Goal: Task Accomplishment & Management: Manage account settings

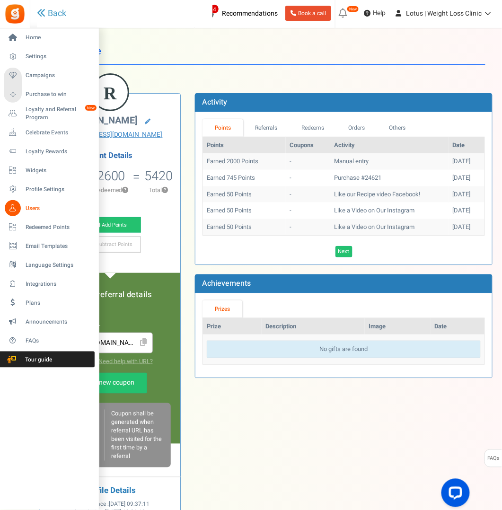
click at [33, 208] on span "Users" at bounding box center [59, 208] width 66 height 8
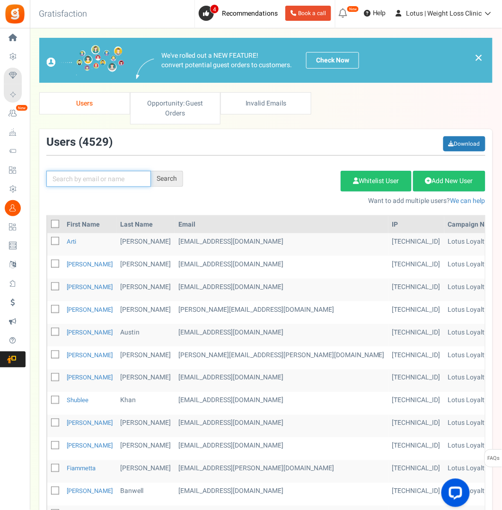
click at [79, 175] on input "text" at bounding box center [98, 179] width 105 height 16
paste input "[EMAIL_ADDRESS][DOMAIN_NAME]"
click at [170, 180] on div "Search" at bounding box center [167, 179] width 32 height 16
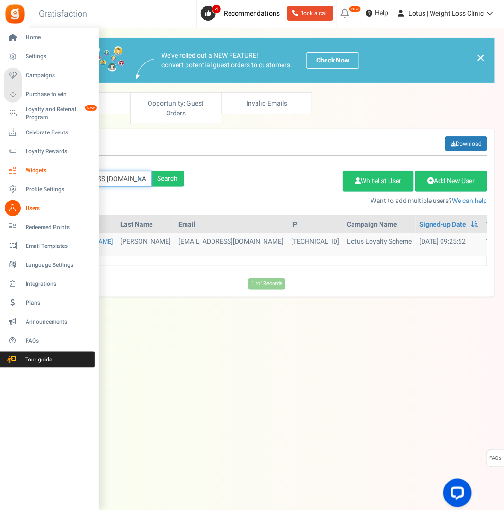
drag, startPoint x: 78, startPoint y: 176, endPoint x: 19, endPoint y: 177, distance: 58.2
click at [19, 177] on div "Home Settings Campaigns Purchase to win Loyalty and Referral Program New Celebr…" at bounding box center [252, 259] width 504 height 463
paste input "[PERSON_NAME][EMAIL_ADDRESS]"
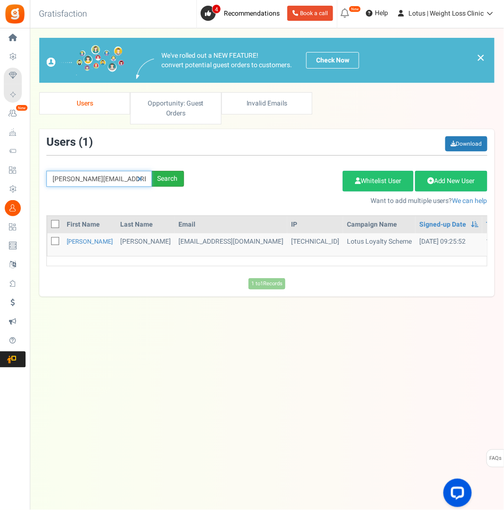
type input "[PERSON_NAME][EMAIL_ADDRESS][DOMAIN_NAME]"
click at [166, 175] on div "Search" at bounding box center [168, 179] width 32 height 16
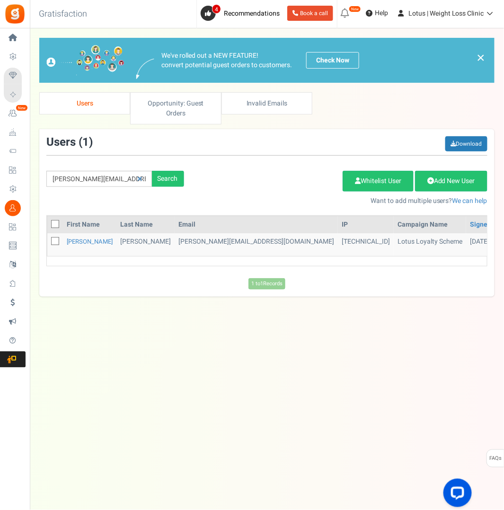
click at [53, 242] on icon at bounding box center [56, 241] width 6 height 6
click at [48, 242] on input "checkbox" at bounding box center [45, 242] width 6 height 6
checkbox input "true"
click at [292, 176] on link "Delete Selected Users" at bounding box center [295, 181] width 92 height 21
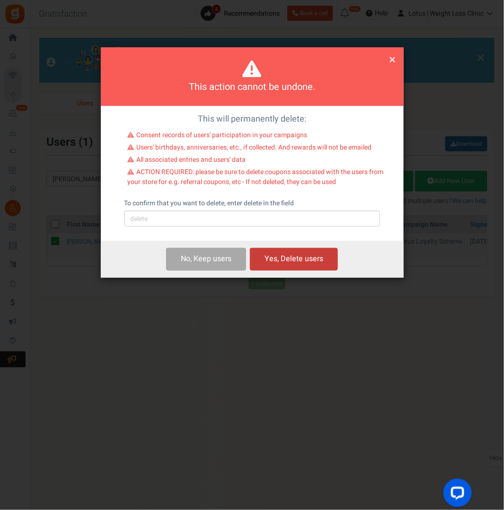
click at [282, 251] on button "Yes, Delete users" at bounding box center [294, 259] width 88 height 22
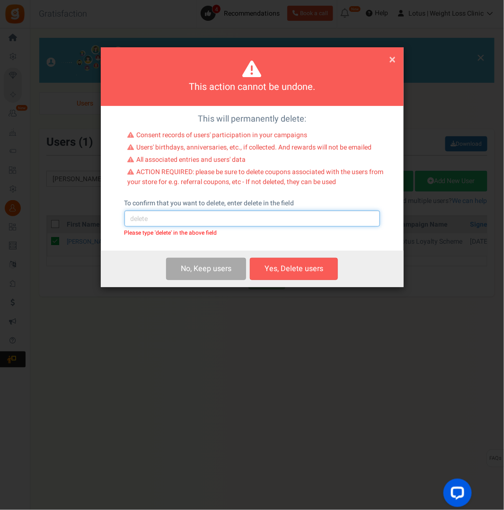
click at [167, 219] on input "text" at bounding box center [251, 218] width 255 height 16
type input "delete"
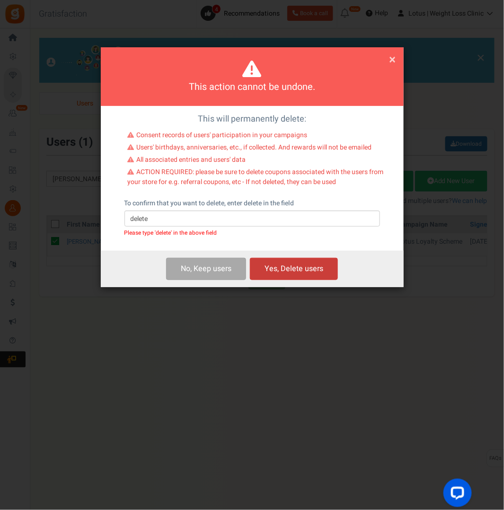
click at [293, 268] on button "Yes, Delete users" at bounding box center [294, 269] width 88 height 22
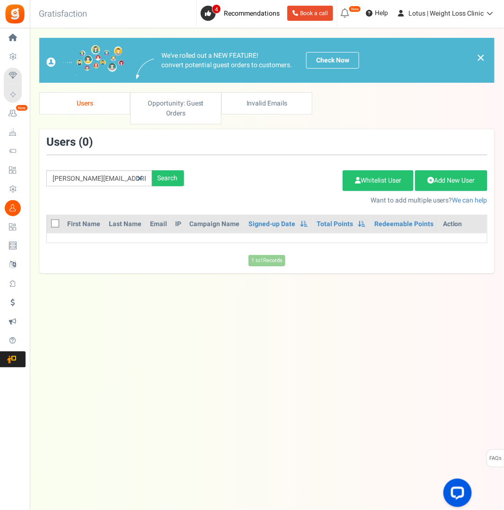
click at [141, 178] on icon at bounding box center [139, 178] width 5 height 7
click at [95, 178] on input "text" at bounding box center [98, 178] width 105 height 16
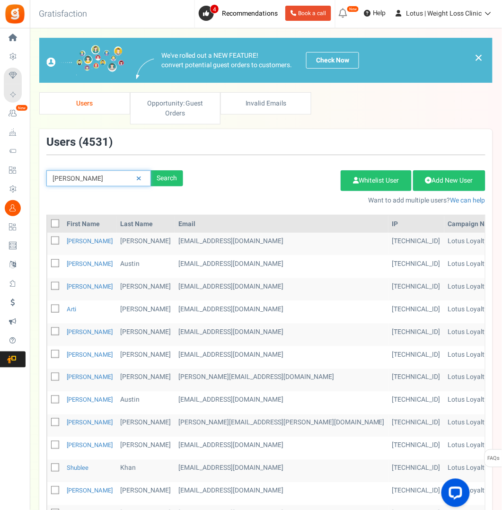
type input "[PERSON_NAME]"
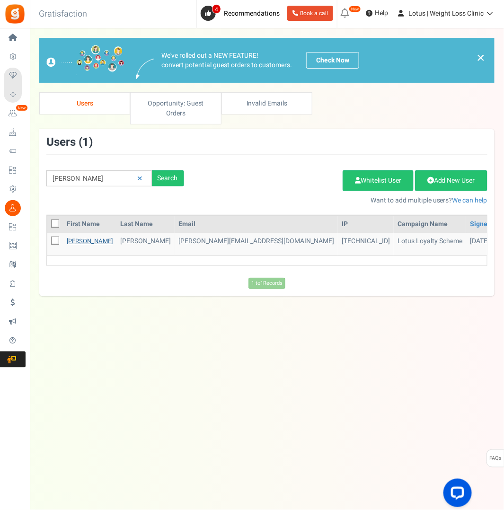
click at [80, 237] on link "[PERSON_NAME]" at bounding box center [90, 241] width 46 height 9
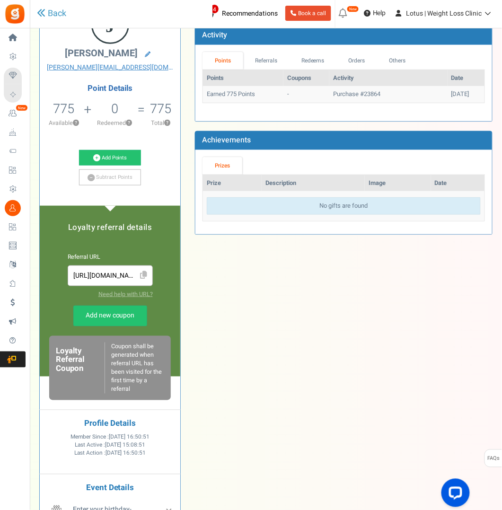
scroll to position [47, 0]
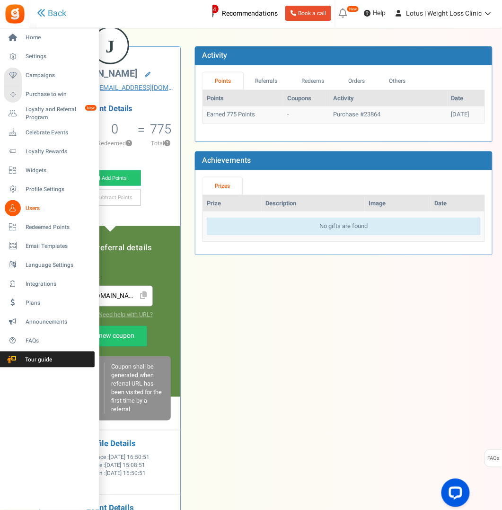
click at [34, 208] on span "Users" at bounding box center [59, 208] width 66 height 8
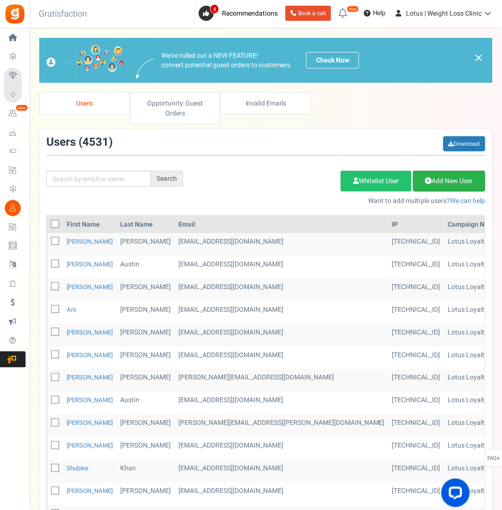
click at [445, 176] on link "Add New User" at bounding box center [449, 181] width 72 height 21
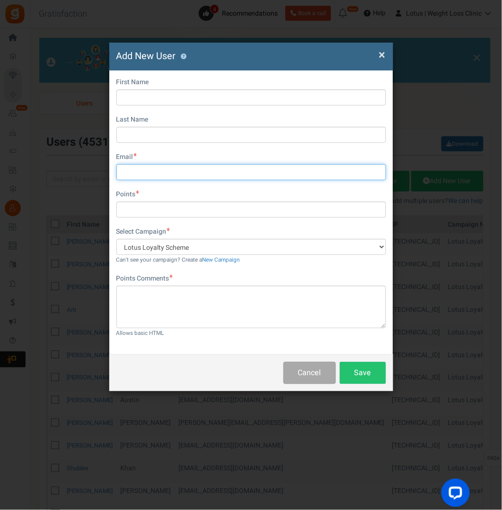
click at [140, 175] on input "text" at bounding box center [251, 172] width 270 height 16
paste input "[EMAIL_ADDRESS][DOMAIN_NAME]"
type input "[EMAIL_ADDRESS][DOMAIN_NAME]"
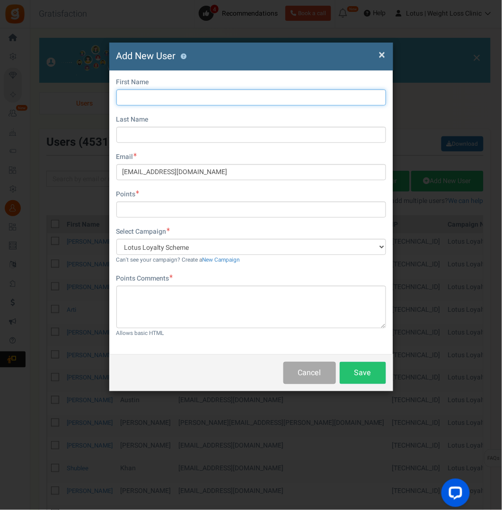
click at [129, 94] on input "text" at bounding box center [251, 97] width 270 height 16
type input "[PERSON_NAME]"
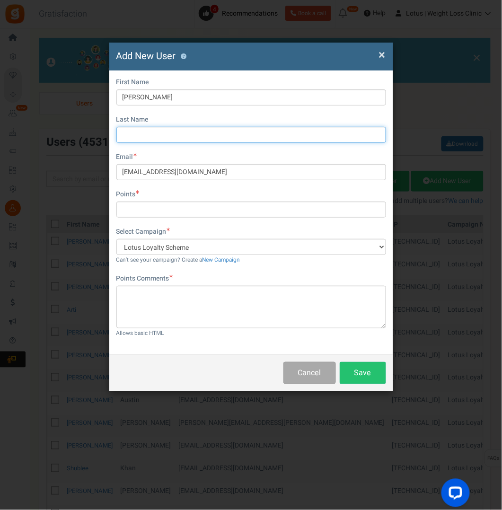
click at [140, 133] on input "text" at bounding box center [251, 135] width 270 height 16
type input "[PERSON_NAME]"
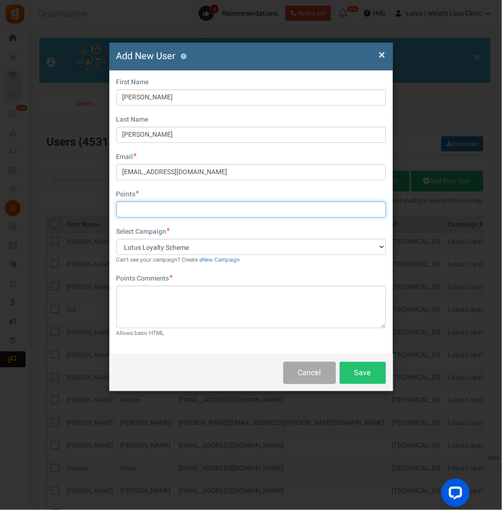
click at [152, 209] on input "text" at bounding box center [251, 210] width 270 height 16
type input "775"
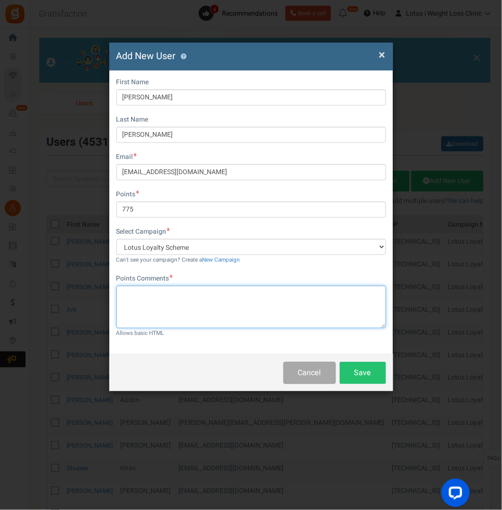
click at [138, 290] on textarea at bounding box center [251, 307] width 270 height 43
click at [168, 295] on textarea "Email address" at bounding box center [251, 307] width 270 height 43
type textarea "Email address change account"
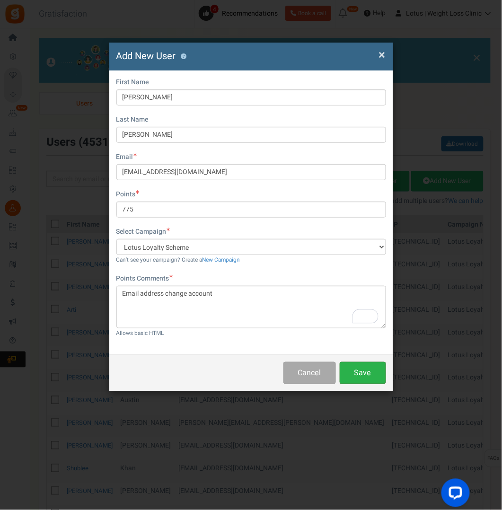
click at [360, 371] on button "Save" at bounding box center [363, 373] width 46 height 22
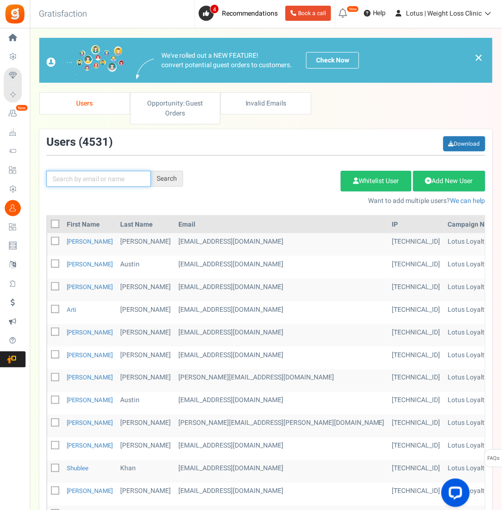
click at [77, 183] on input "text" at bounding box center [98, 179] width 105 height 16
type input "[PERSON_NAME]"
click at [169, 179] on div "Search" at bounding box center [167, 179] width 32 height 16
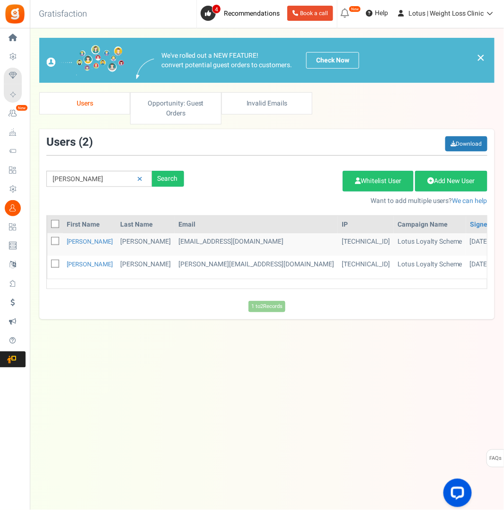
click at [53, 261] on icon at bounding box center [56, 264] width 6 height 6
click at [48, 262] on input "checkbox" at bounding box center [45, 265] width 6 height 6
checkbox input "true"
click at [307, 180] on link "Delete Selected Users" at bounding box center [295, 181] width 92 height 21
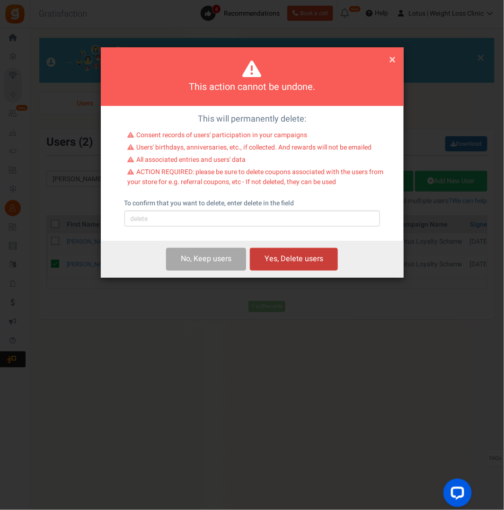
click at [276, 255] on button "Yes, Delete users" at bounding box center [294, 259] width 88 height 22
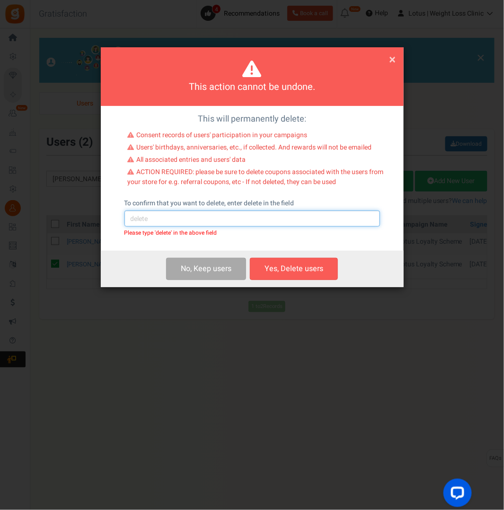
click at [136, 217] on input "text" at bounding box center [251, 218] width 255 height 16
type input "delete"
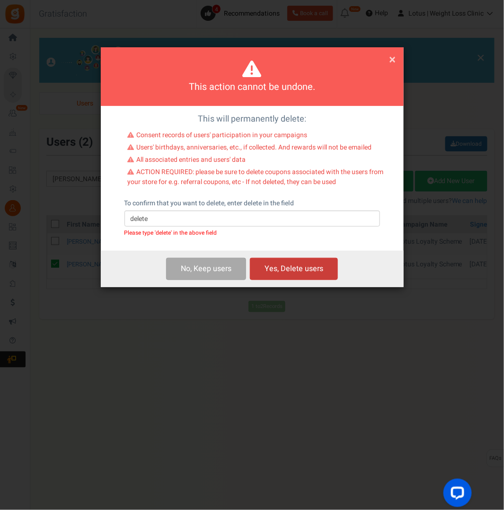
click at [274, 263] on button "Yes, Delete users" at bounding box center [294, 269] width 88 height 22
